Goal: Task Accomplishment & Management: Use online tool/utility

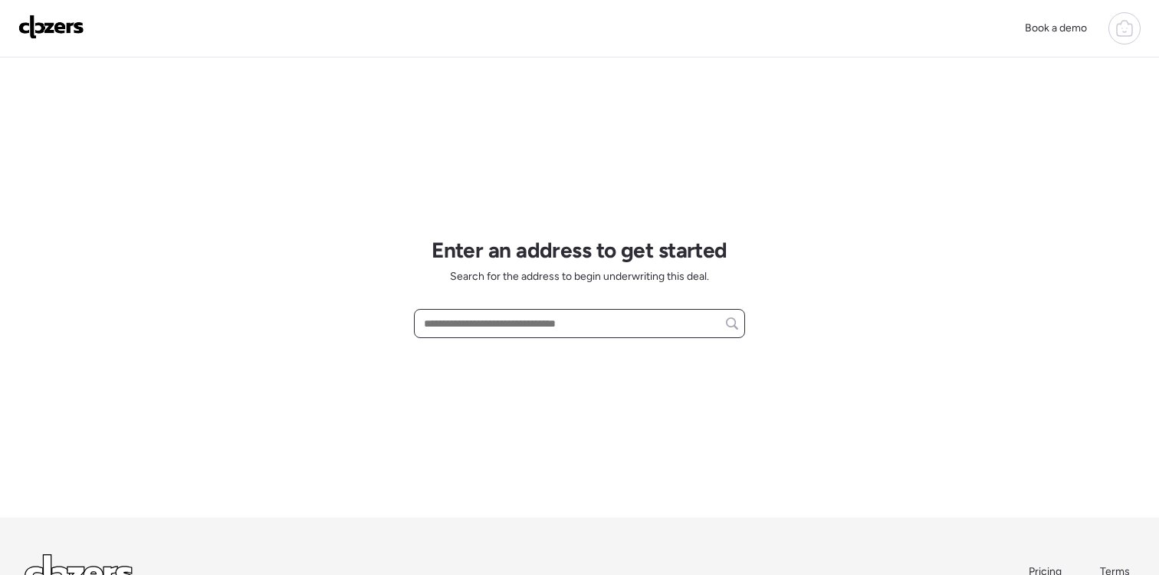
click at [625, 327] on input "text" at bounding box center [579, 323] width 317 height 21
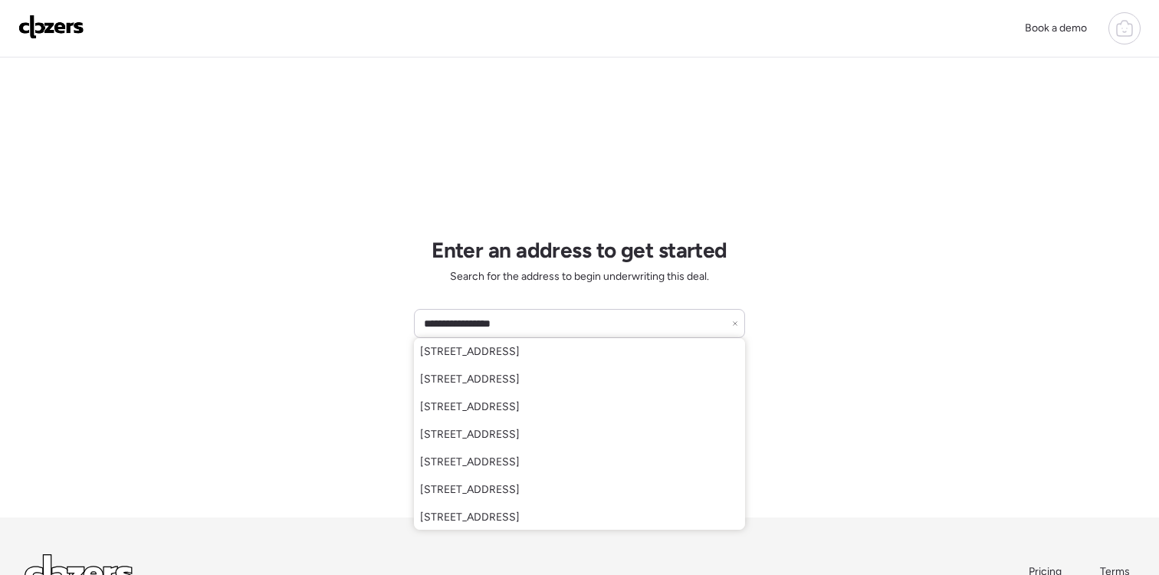
click at [520, 490] on span "[STREET_ADDRESS]" at bounding box center [470, 489] width 100 height 15
type input "**********"
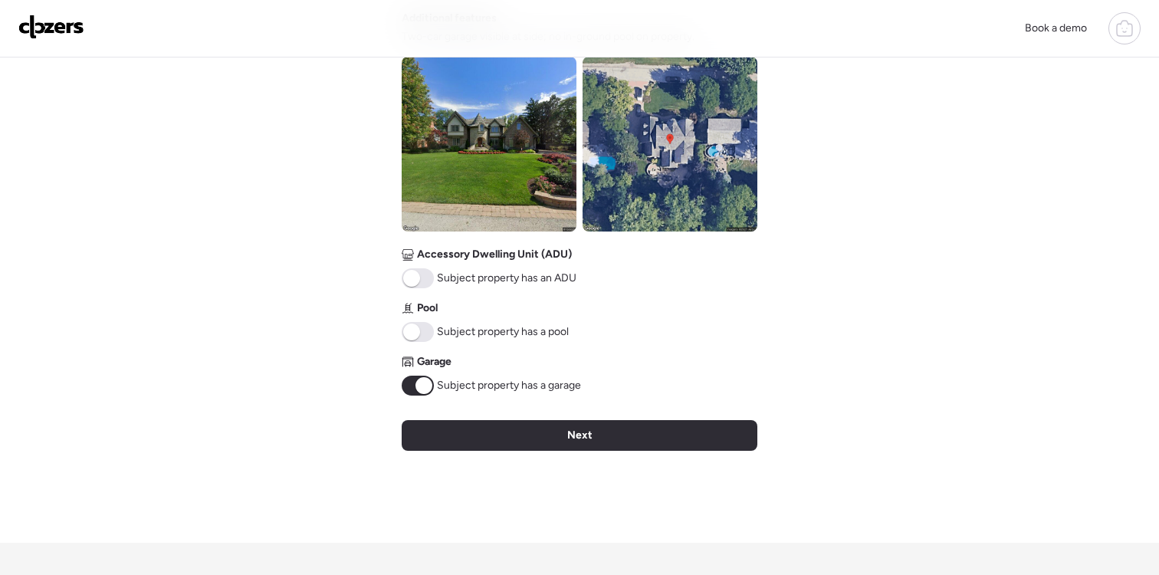
click at [705, 446] on div "Next" at bounding box center [580, 435] width 356 height 31
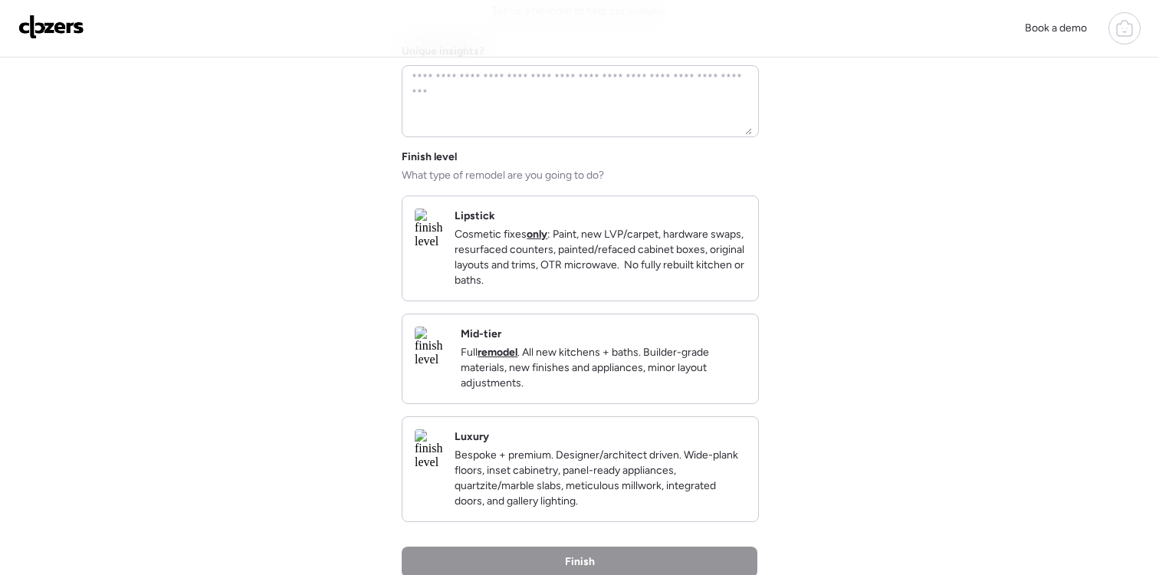
scroll to position [107, 0]
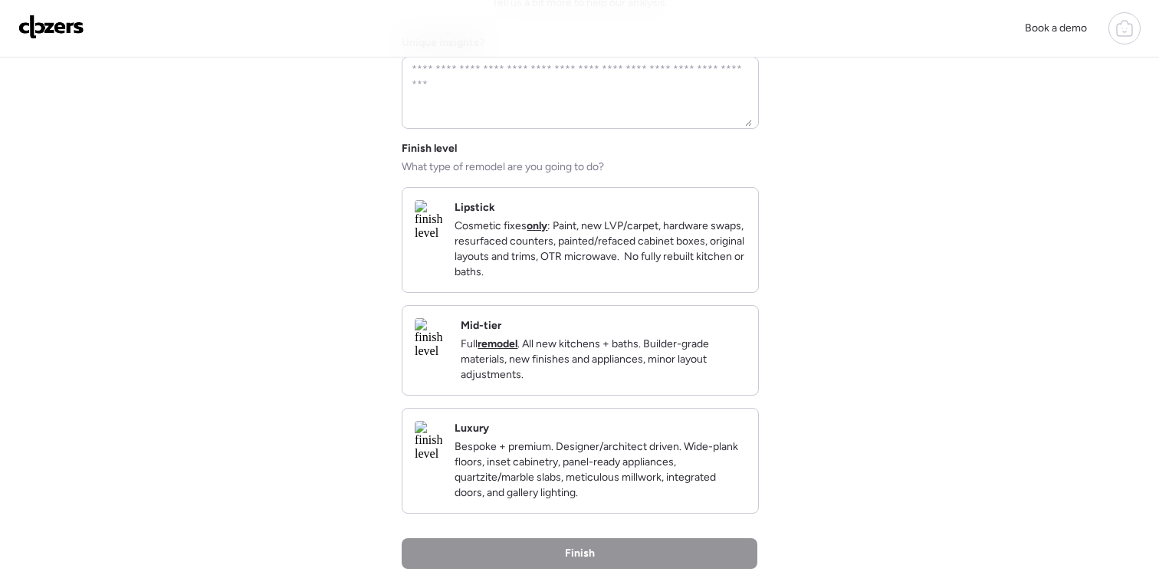
click at [621, 255] on p "Cosmetic fixes only : Paint, new LVP/carpet, hardware swaps, resurfaced counter…" at bounding box center [599, 248] width 291 height 61
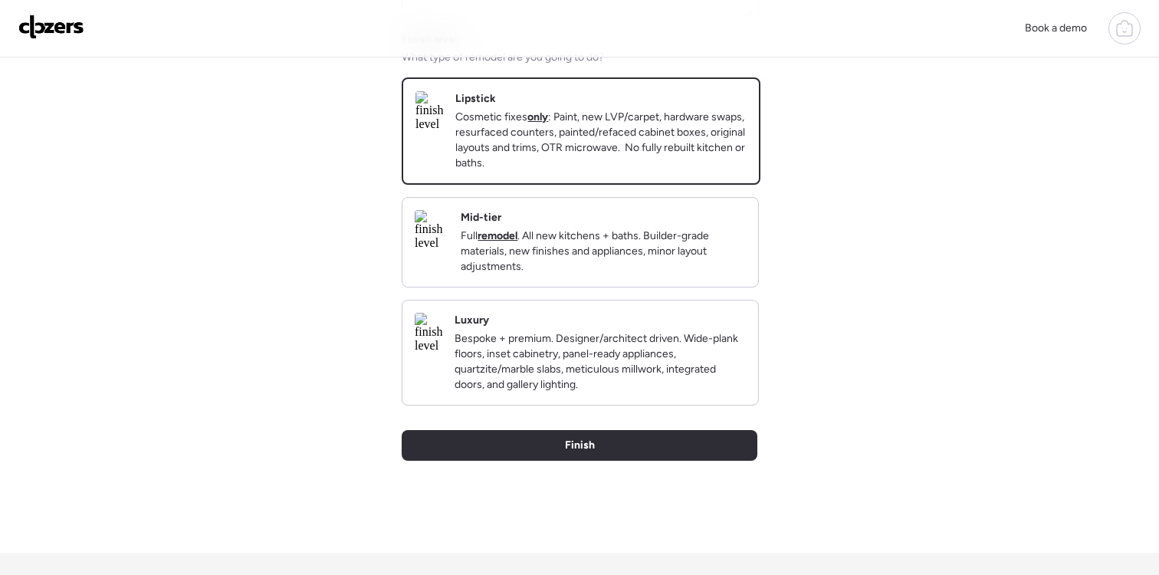
scroll to position [225, 0]
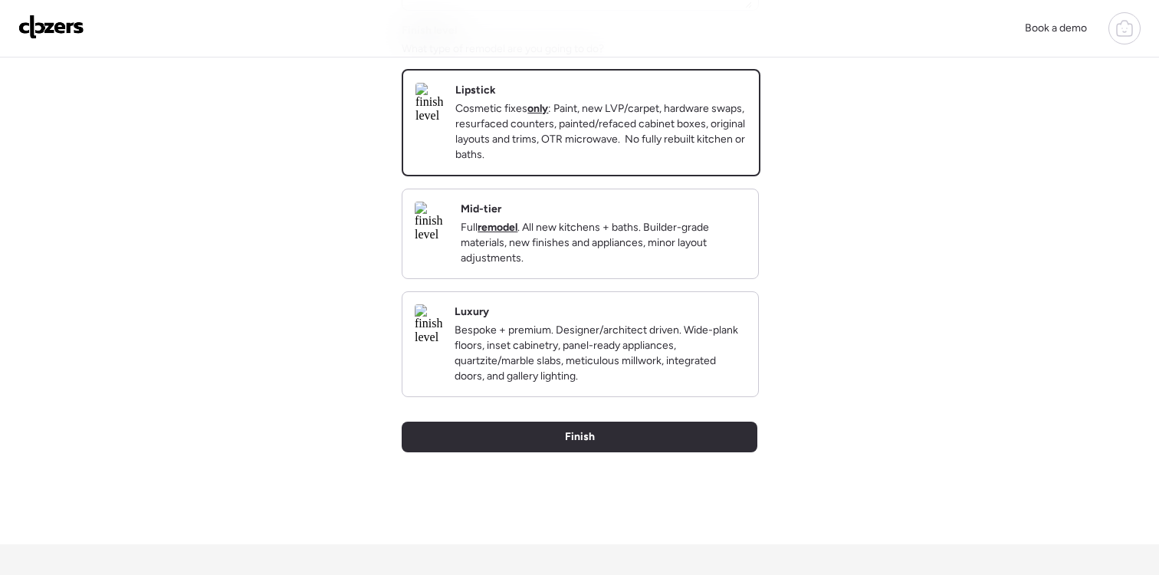
drag, startPoint x: 704, startPoint y: 459, endPoint x: 712, endPoint y: 457, distance: 7.8
click at [704, 452] on div "Finish" at bounding box center [580, 436] width 356 height 31
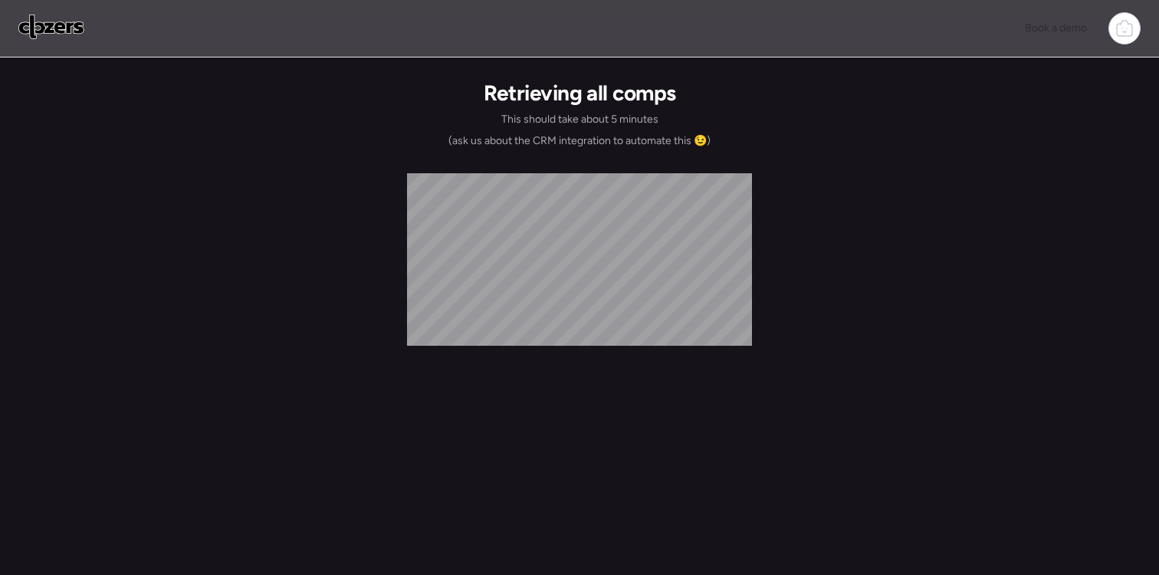
scroll to position [0, 0]
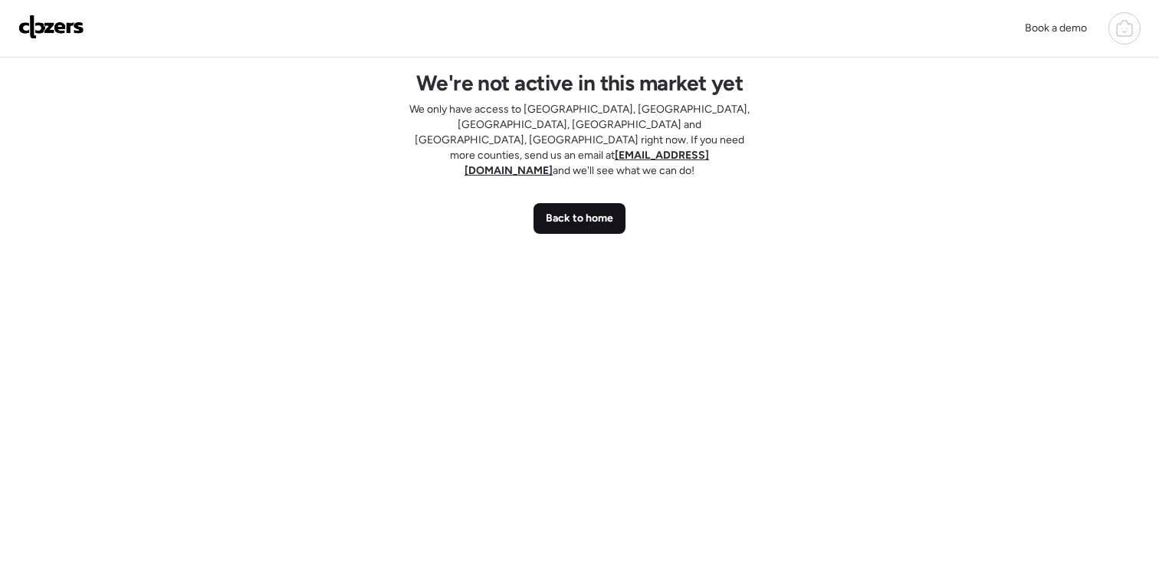
click at [569, 203] on div "Back to home" at bounding box center [579, 218] width 92 height 31
